Goal: Task Accomplishment & Management: Complete application form

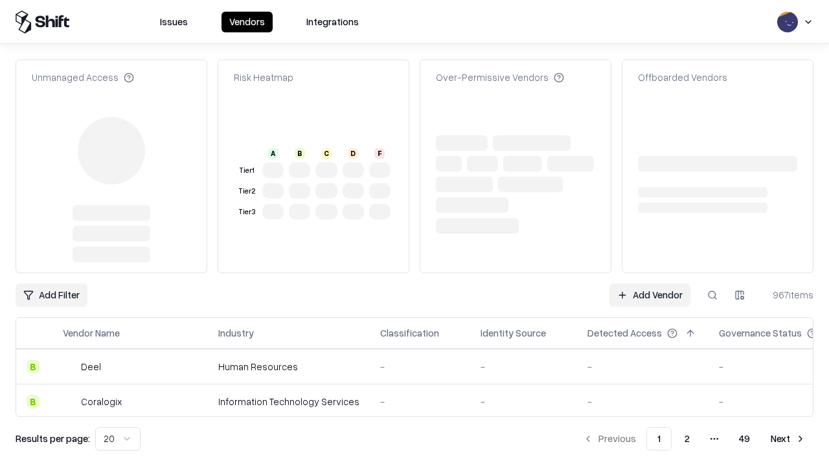
click at [650, 284] on link "Add Vendor" at bounding box center [649, 295] width 81 height 23
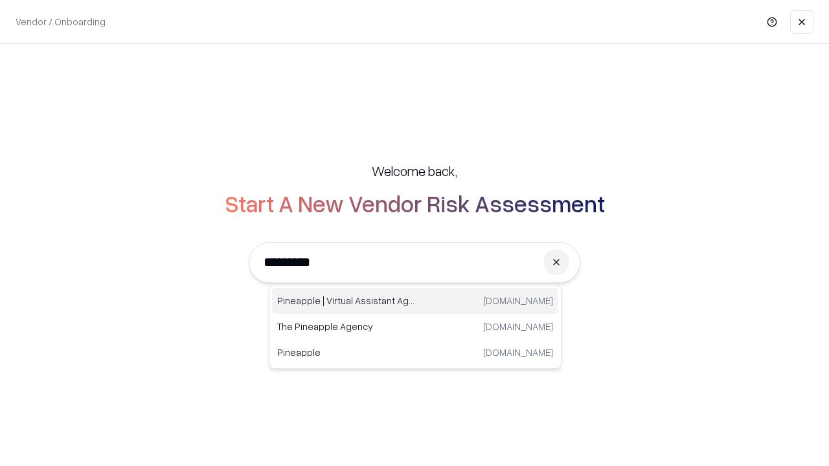
click at [415, 301] on div "Pineapple | Virtual Assistant Agency [DOMAIN_NAME]" at bounding box center [415, 301] width 286 height 26
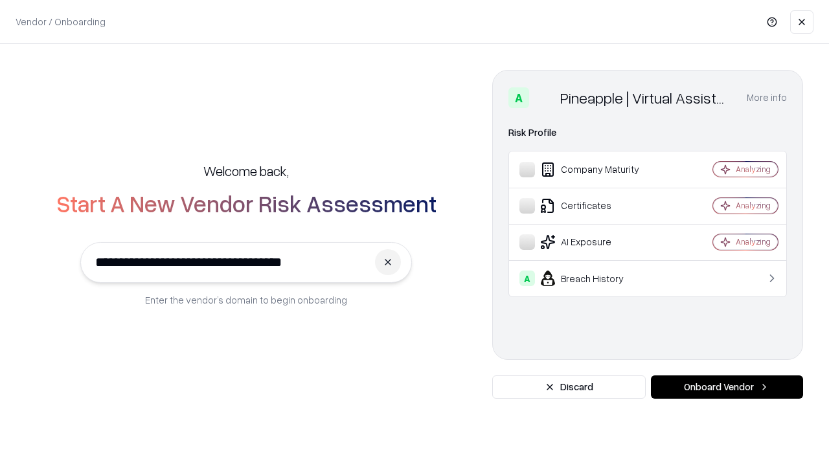
type input "**********"
click at [727, 387] on button "Onboard Vendor" at bounding box center [727, 387] width 152 height 23
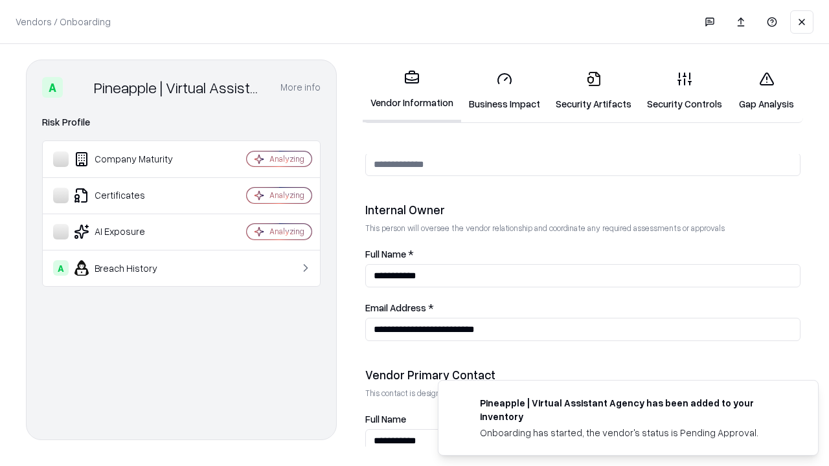
scroll to position [671, 0]
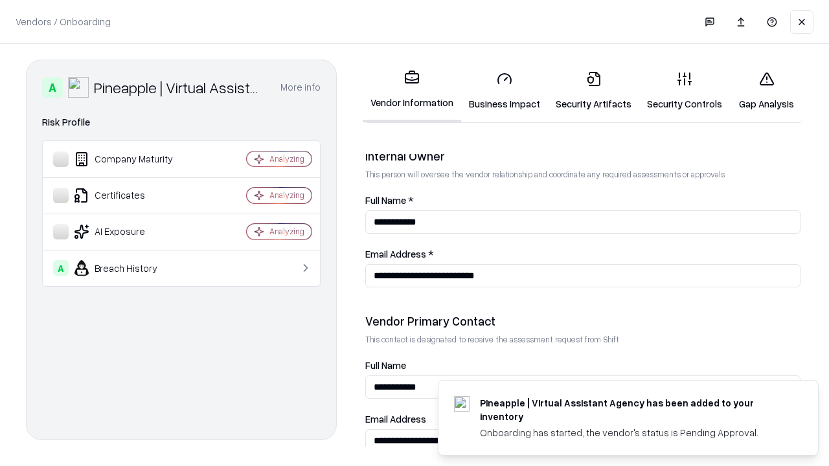
click at [504, 91] on link "Business Impact" at bounding box center [504, 91] width 87 height 60
click at [766, 91] on link "Gap Analysis" at bounding box center [766, 91] width 73 height 60
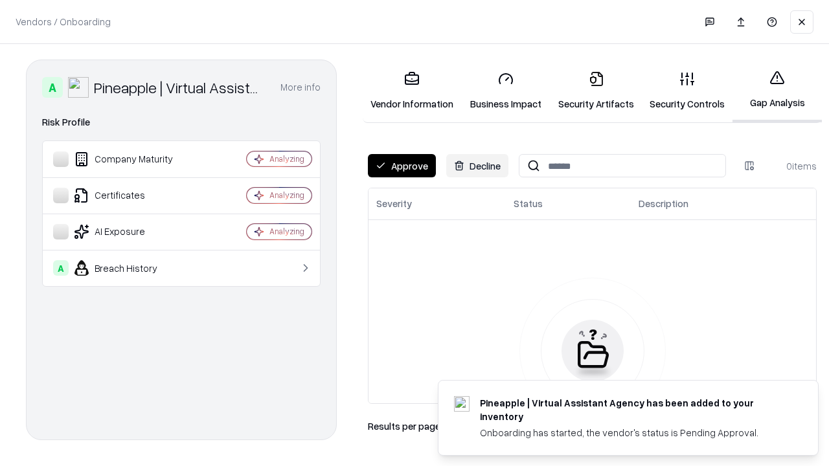
click at [401, 166] on button "Approve" at bounding box center [402, 165] width 68 height 23
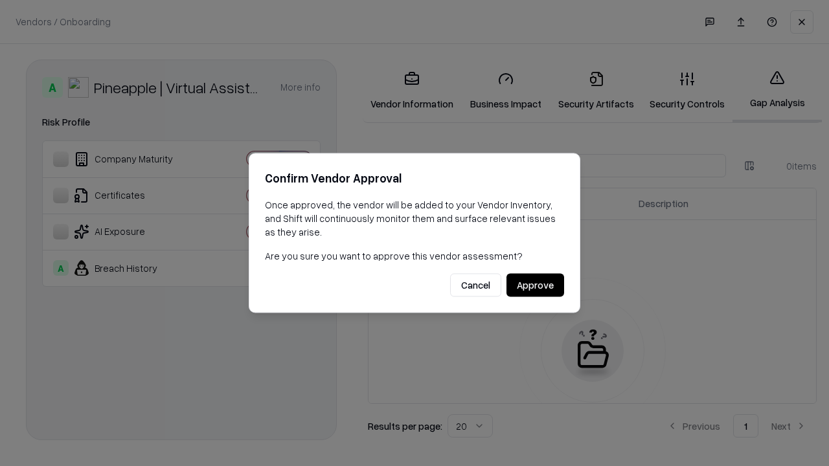
click at [535, 285] on button "Approve" at bounding box center [535, 285] width 58 height 23
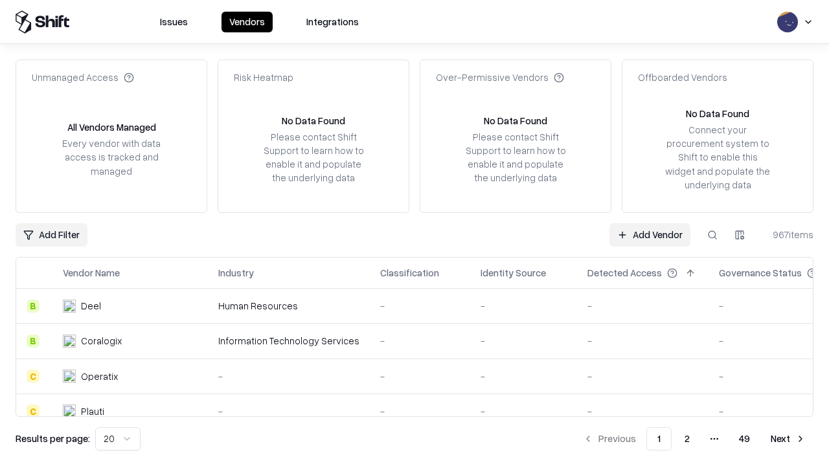
type input "**********"
click at [650, 234] on link "Add Vendor" at bounding box center [649, 234] width 81 height 23
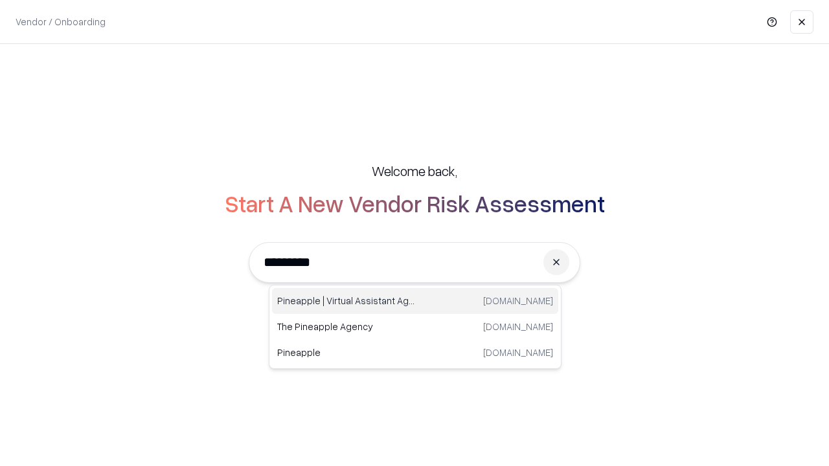
click at [415, 301] on div "Pineapple | Virtual Assistant Agency [DOMAIN_NAME]" at bounding box center [415, 301] width 286 height 26
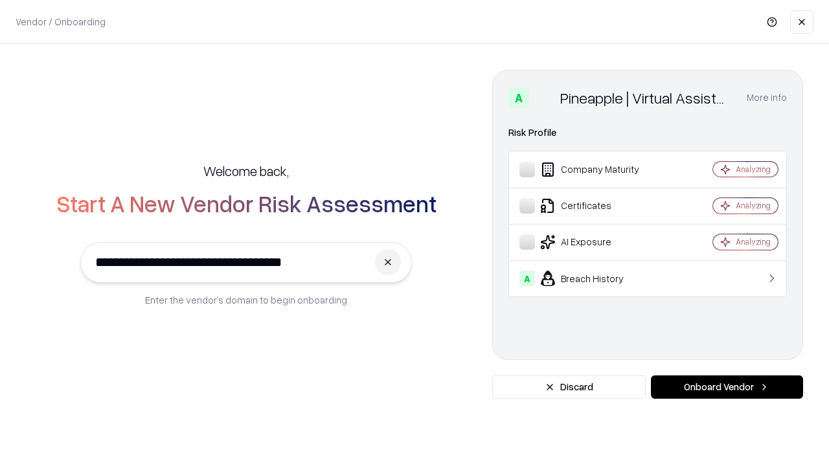
type input "**********"
click at [727, 387] on button "Onboard Vendor" at bounding box center [727, 387] width 152 height 23
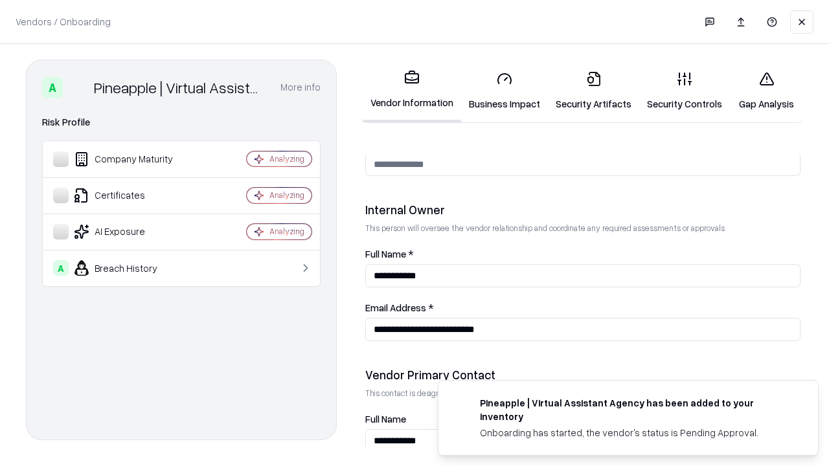
scroll to position [671, 0]
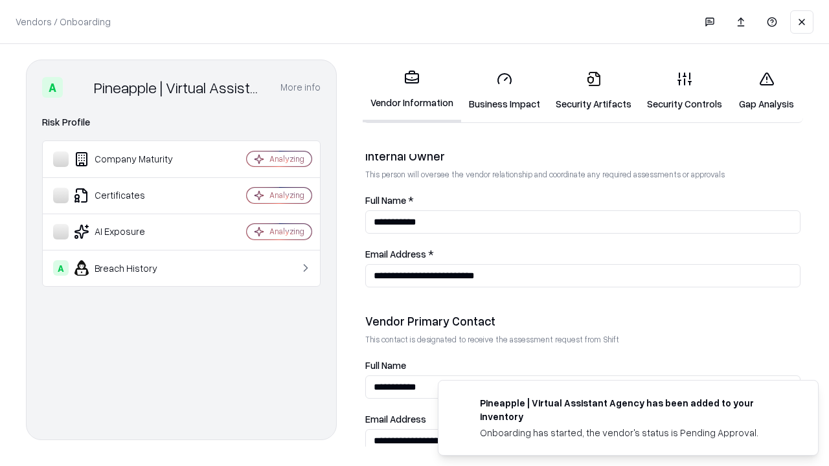
click at [766, 91] on link "Gap Analysis" at bounding box center [766, 91] width 73 height 60
